Goal: Task Accomplishment & Management: Complete application form

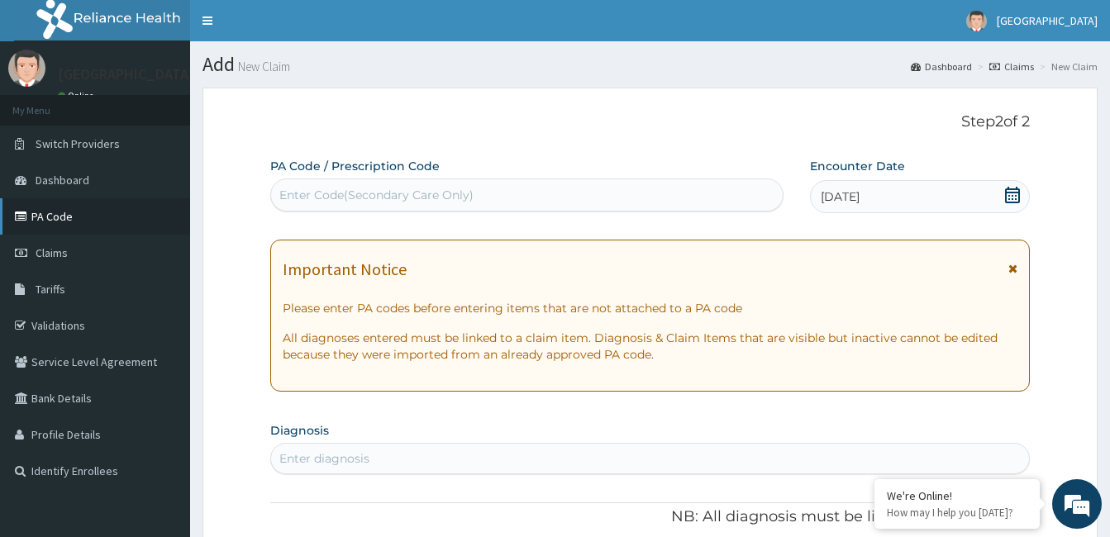
click at [82, 210] on link "PA Code" at bounding box center [95, 216] width 190 height 36
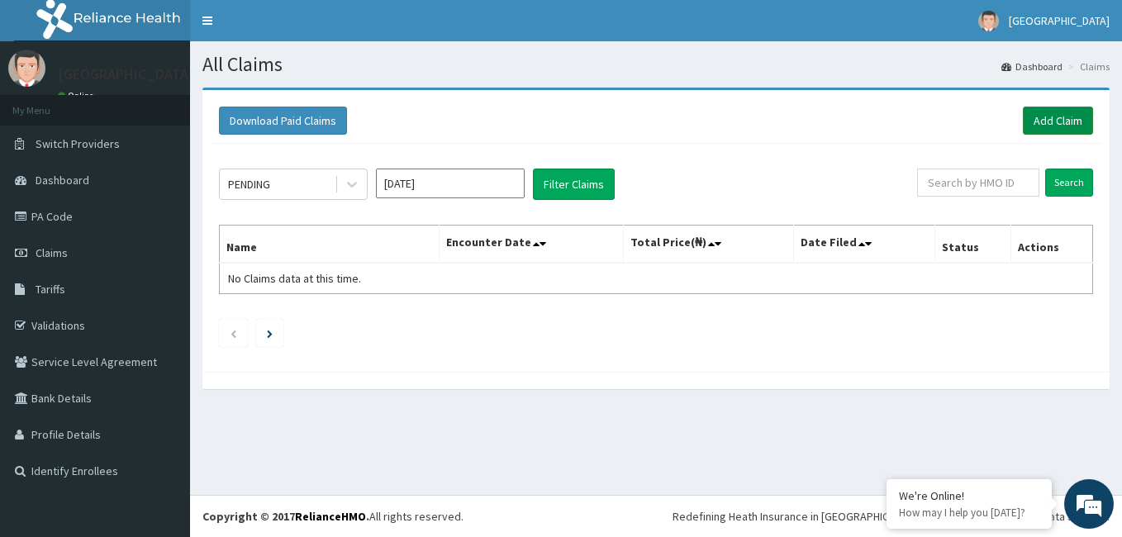
click at [1055, 122] on link "Add Claim" at bounding box center [1058, 121] width 70 height 28
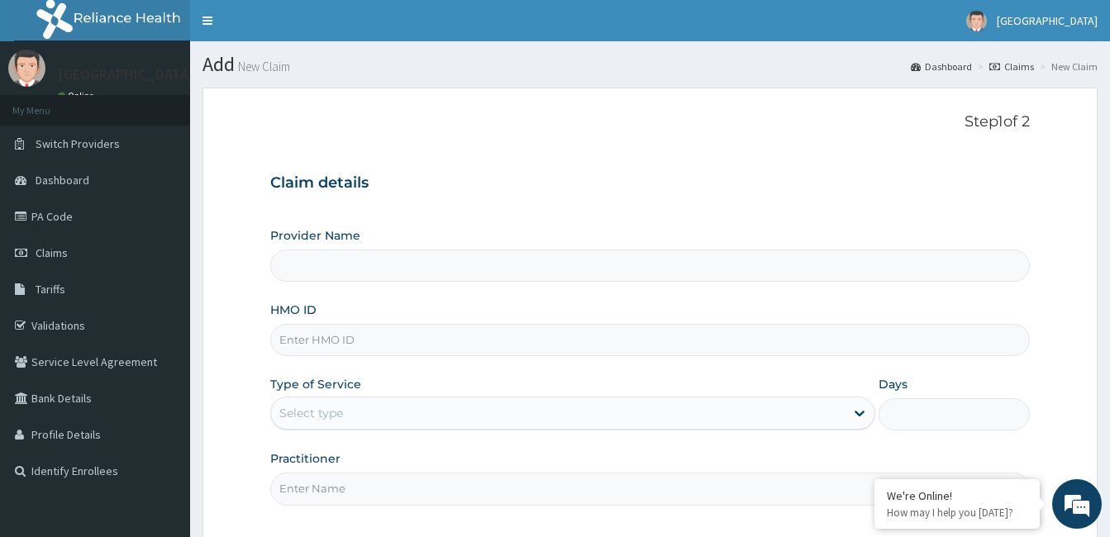
type input "CALABAR WOMEN AND CHILDREN HOSPITAL"
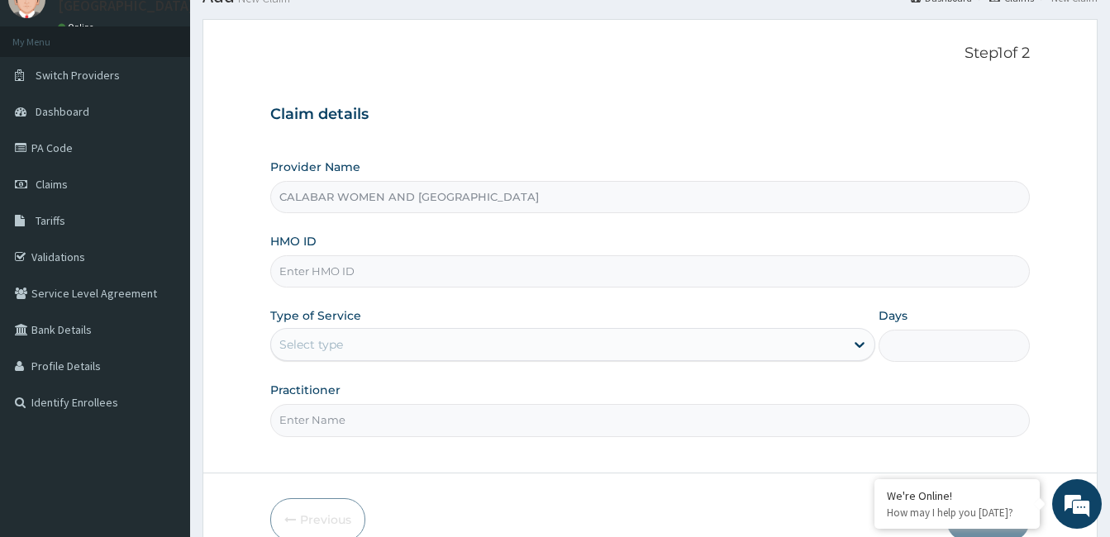
scroll to position [105, 0]
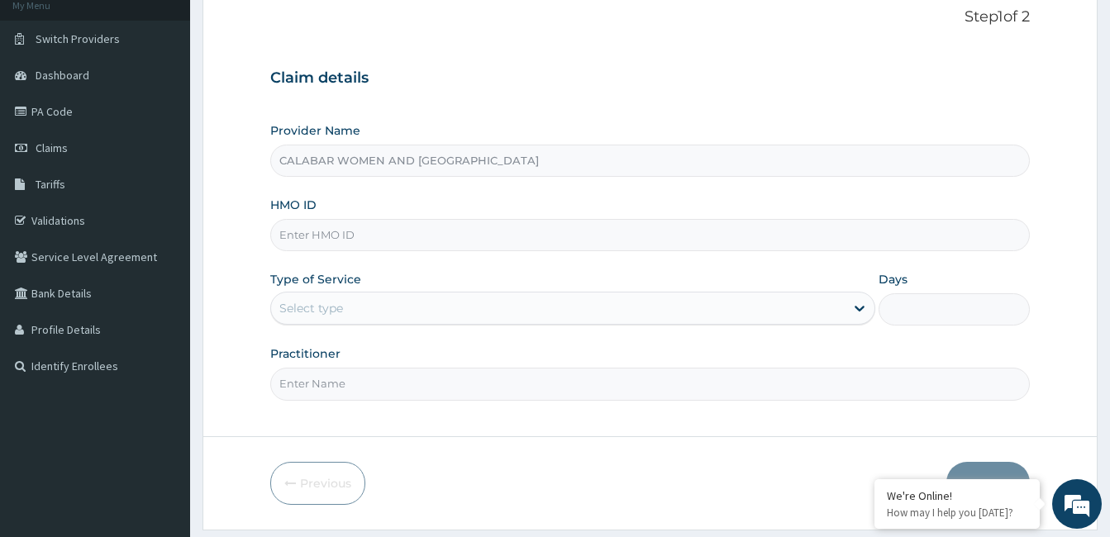
click at [371, 240] on input "HMO ID" at bounding box center [649, 235] width 759 height 32
type input "AEN/10275/B"
click at [373, 304] on div "Select type" at bounding box center [557, 308] width 573 height 26
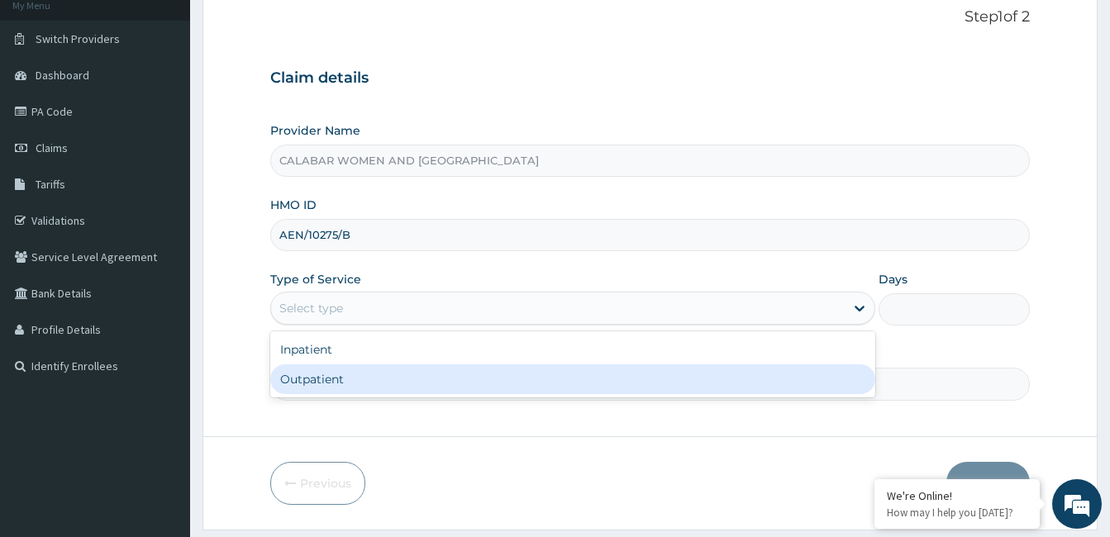
click at [358, 382] on div "Outpatient" at bounding box center [572, 379] width 605 height 30
type input "1"
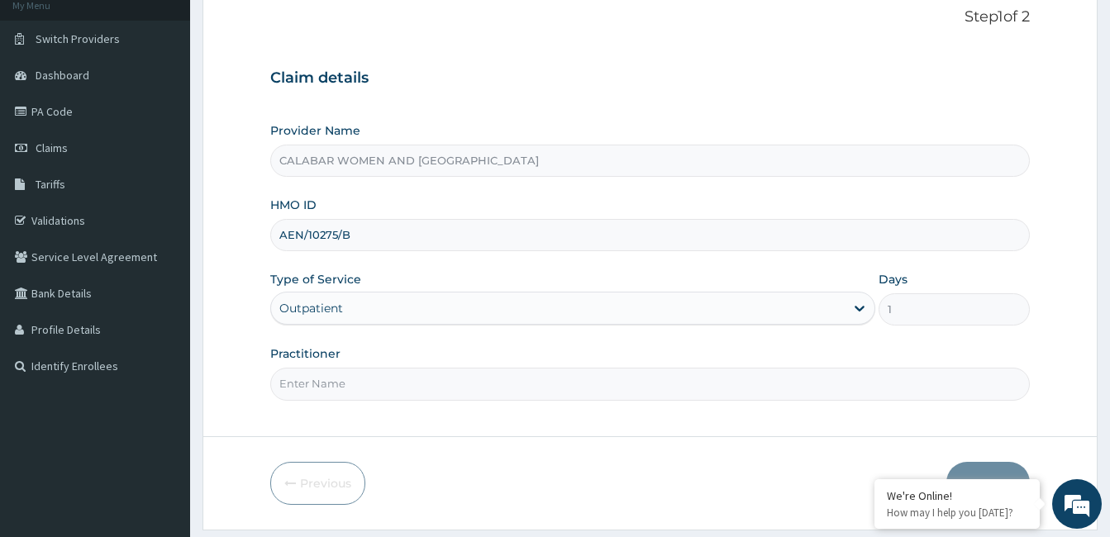
click at [358, 382] on input "Practitioner" at bounding box center [649, 384] width 759 height 32
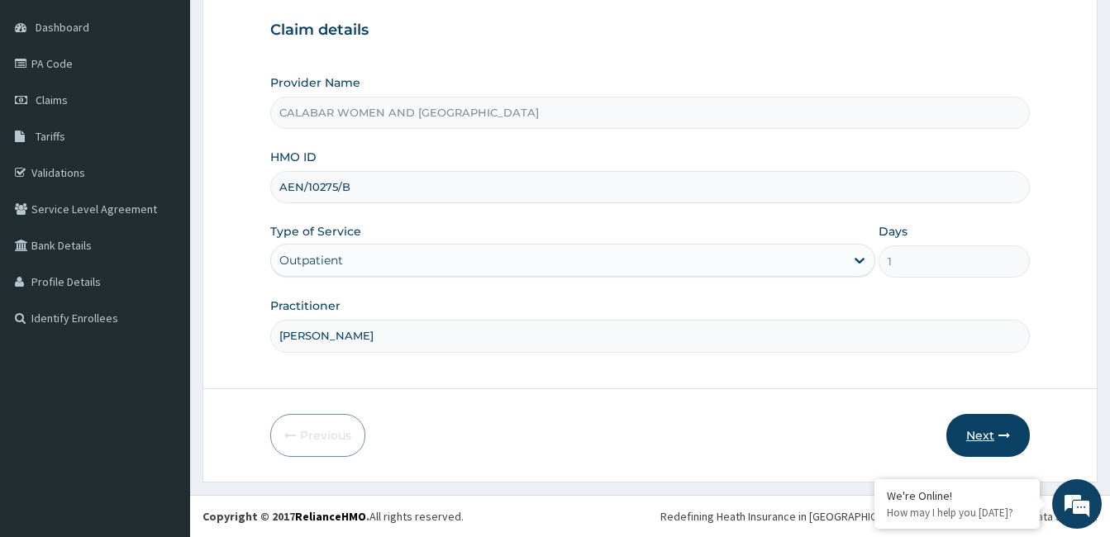
type input "DR AKPAN"
click at [990, 441] on button "Next" at bounding box center [987, 435] width 83 height 43
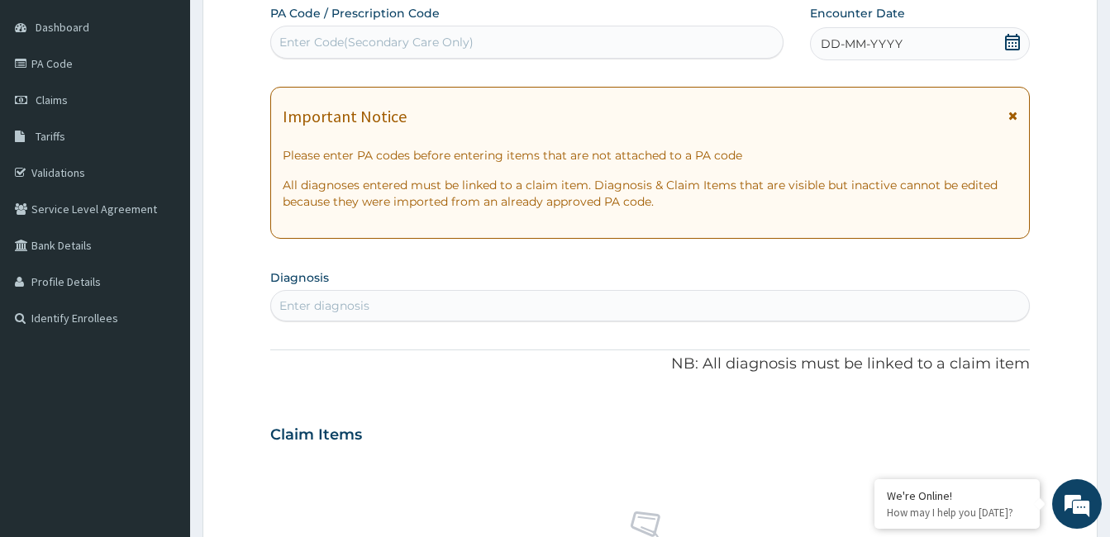
click at [1011, 43] on icon at bounding box center [1012, 42] width 15 height 17
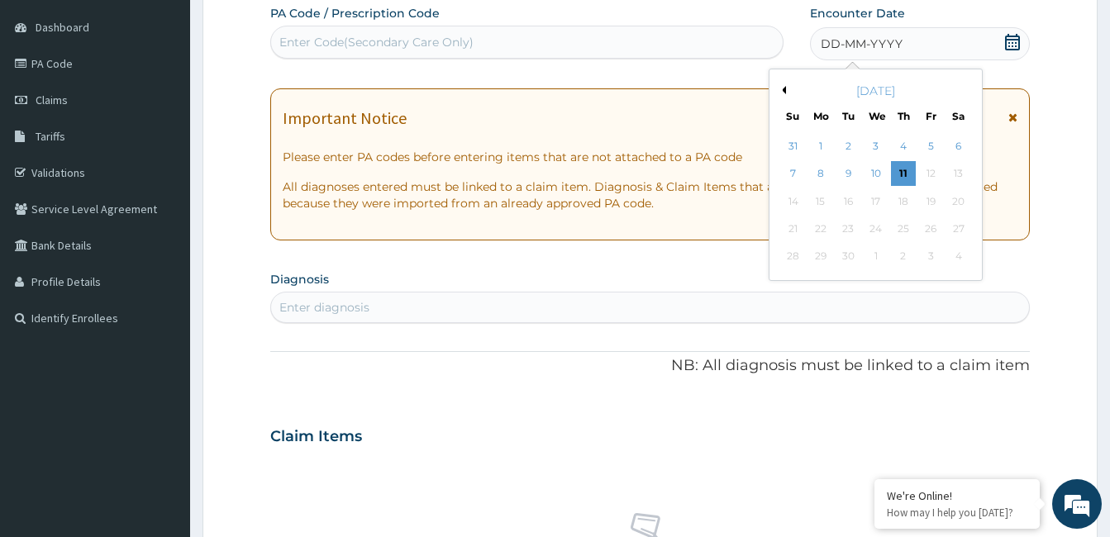
click at [786, 94] on div "September 2025" at bounding box center [875, 91] width 199 height 17
click at [786, 90] on div "September 2025" at bounding box center [875, 91] width 199 height 17
click at [783, 88] on button "Previous Month" at bounding box center [782, 90] width 8 height 8
click at [935, 229] on div "22" at bounding box center [930, 229] width 25 height 25
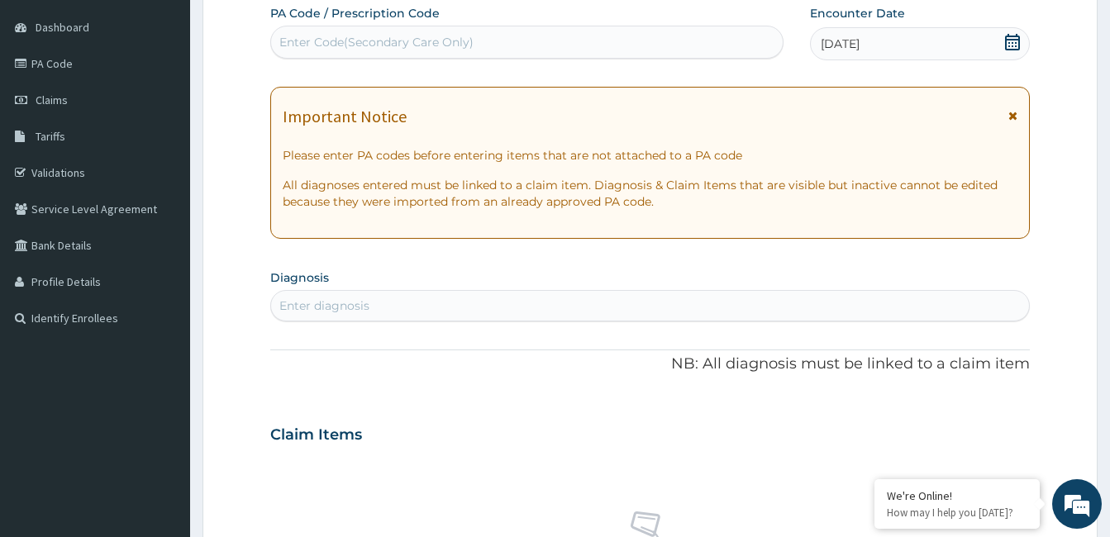
click at [493, 45] on div "Enter Code(Secondary Care Only)" at bounding box center [527, 42] width 512 height 26
paste input "PA/F3844E"
type input "PA/F3844E"
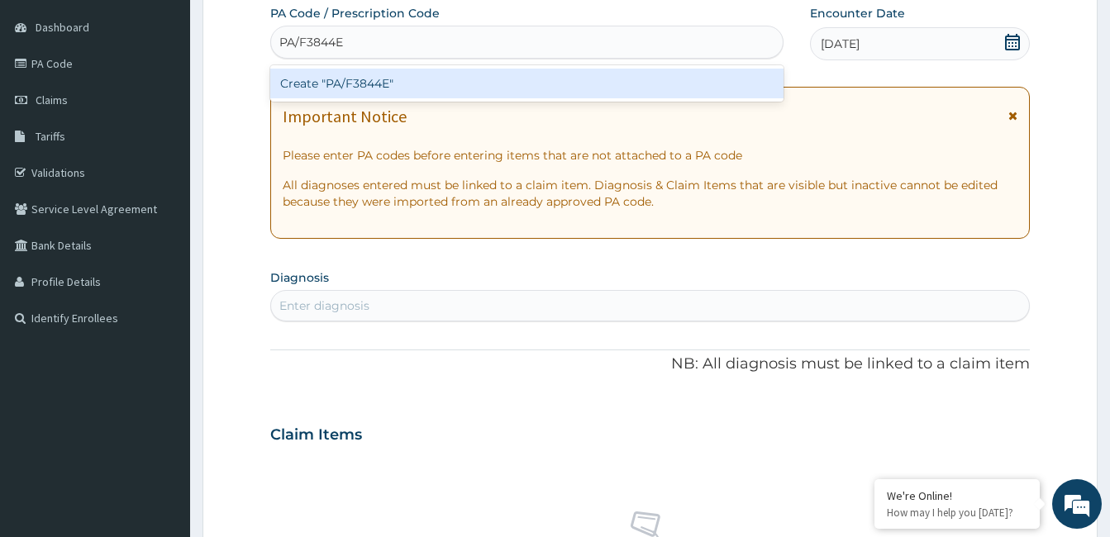
click at [350, 87] on div "Create "PA/F3844E"" at bounding box center [526, 84] width 513 height 30
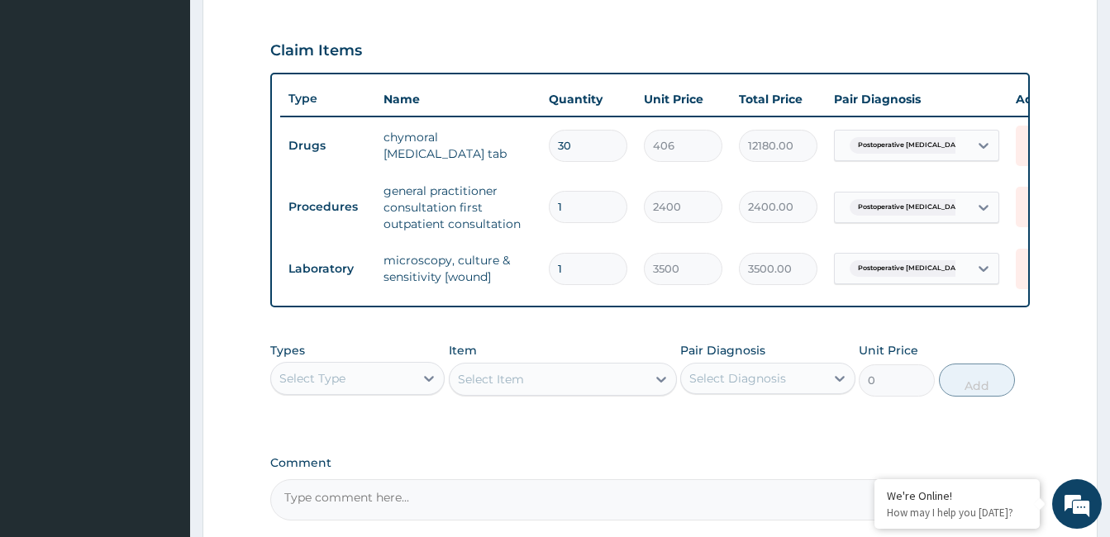
scroll to position [712, 0]
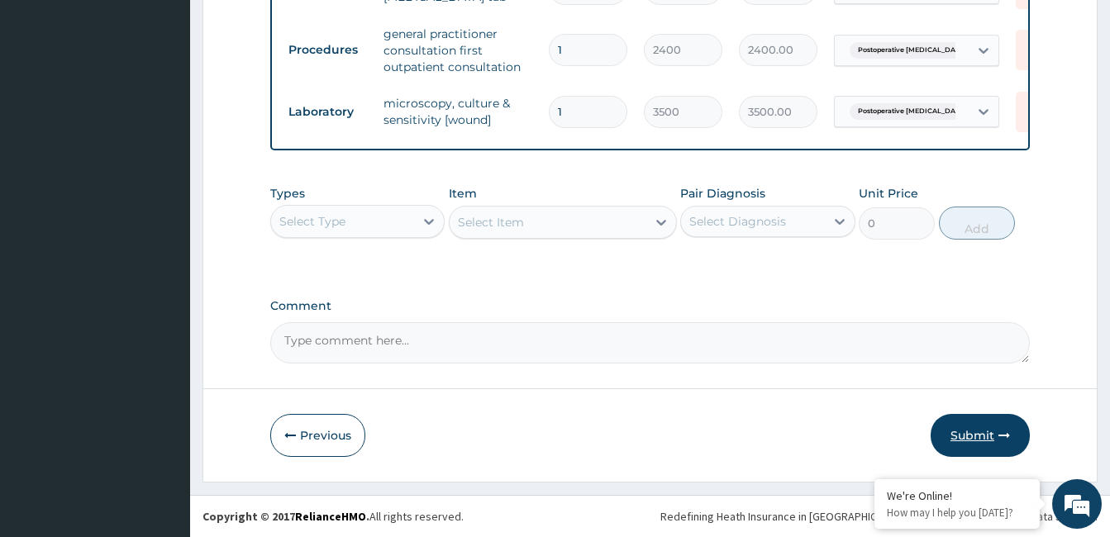
click at [973, 438] on button "Submit" at bounding box center [979, 435] width 99 height 43
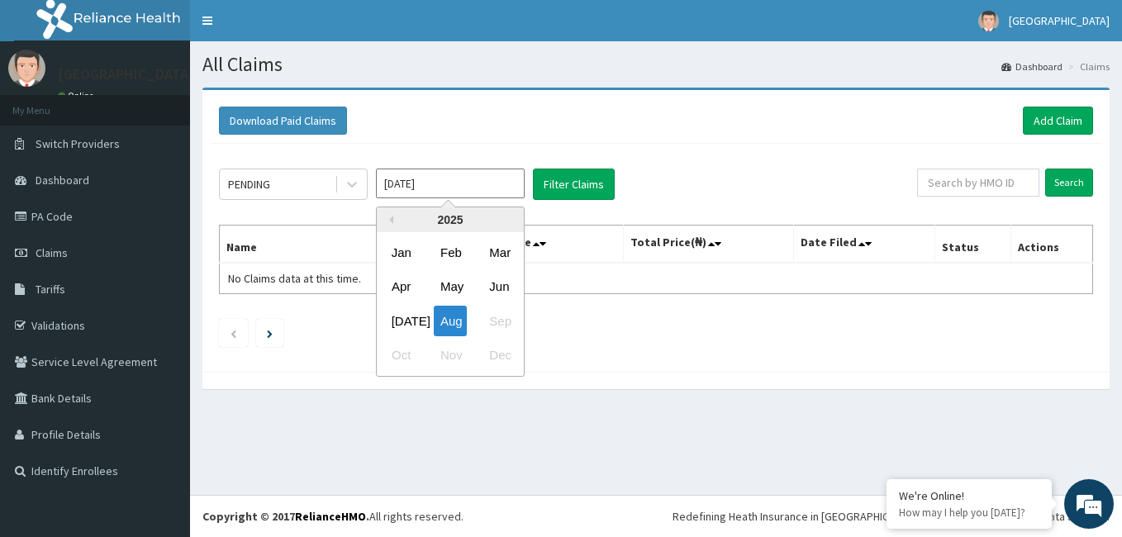
click at [493, 180] on input "[DATE]" at bounding box center [450, 184] width 149 height 30
click at [446, 318] on div "Aug" at bounding box center [450, 321] width 33 height 31
type input "[DATE]"
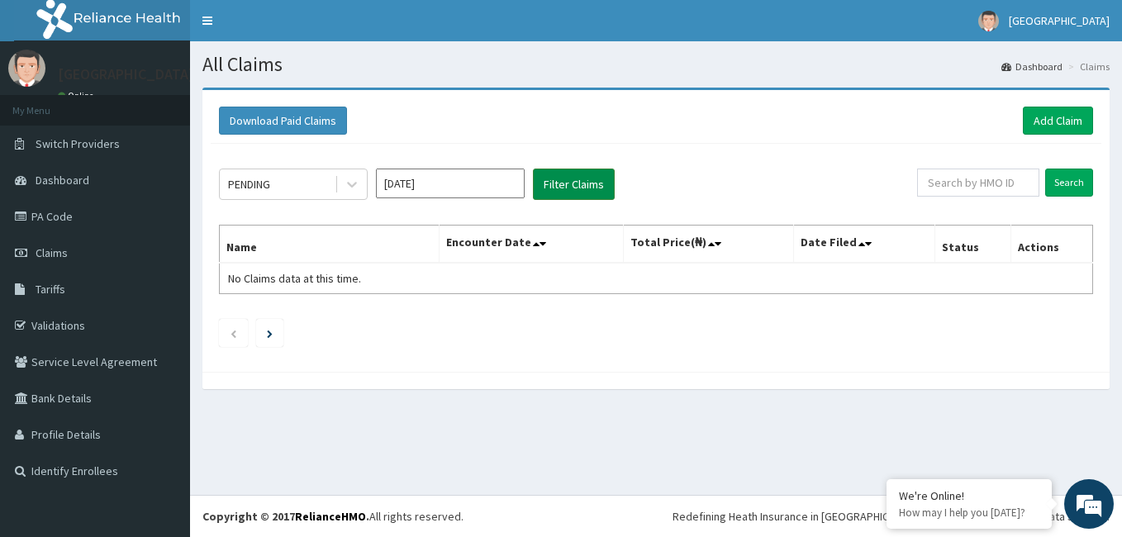
click at [559, 186] on button "Filter Claims" at bounding box center [574, 184] width 82 height 31
